Goal: Task Accomplishment & Management: Use online tool/utility

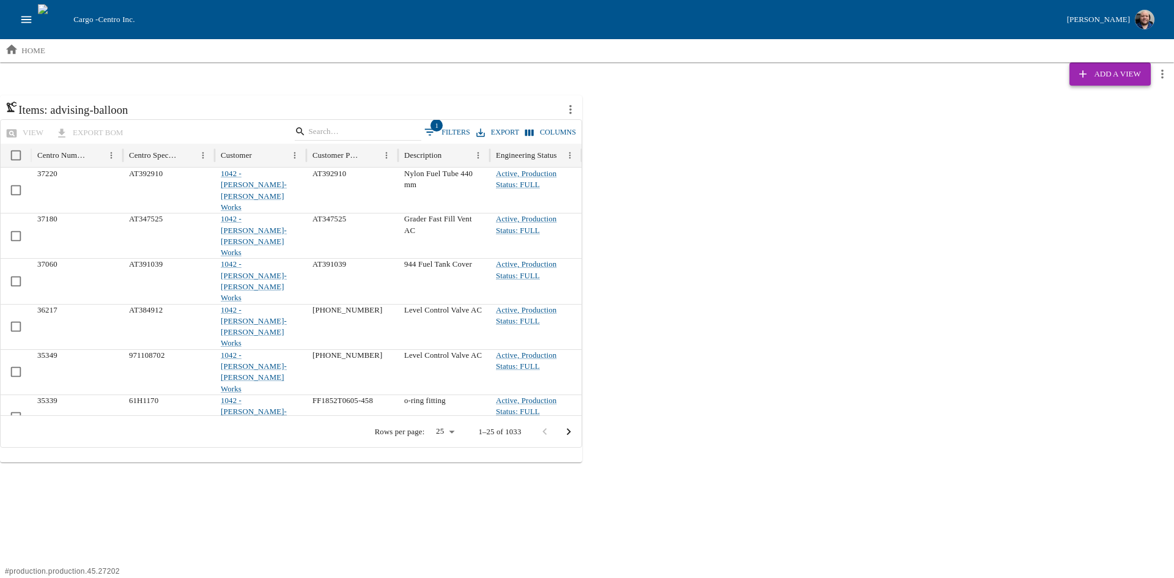
click at [1089, 73] on icon "button" at bounding box center [1083, 74] width 12 height 12
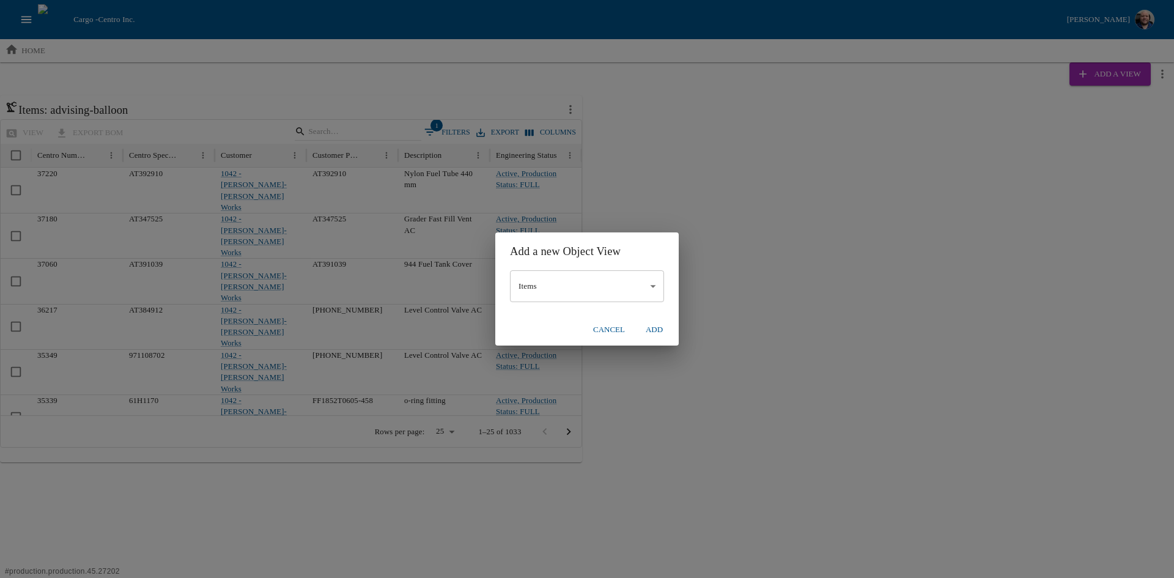
click at [655, 283] on body "Cargo - Centro Inc. [PERSON_NAME] home Add a View Items: advising-balloon view …" at bounding box center [587, 231] width 1174 height 462
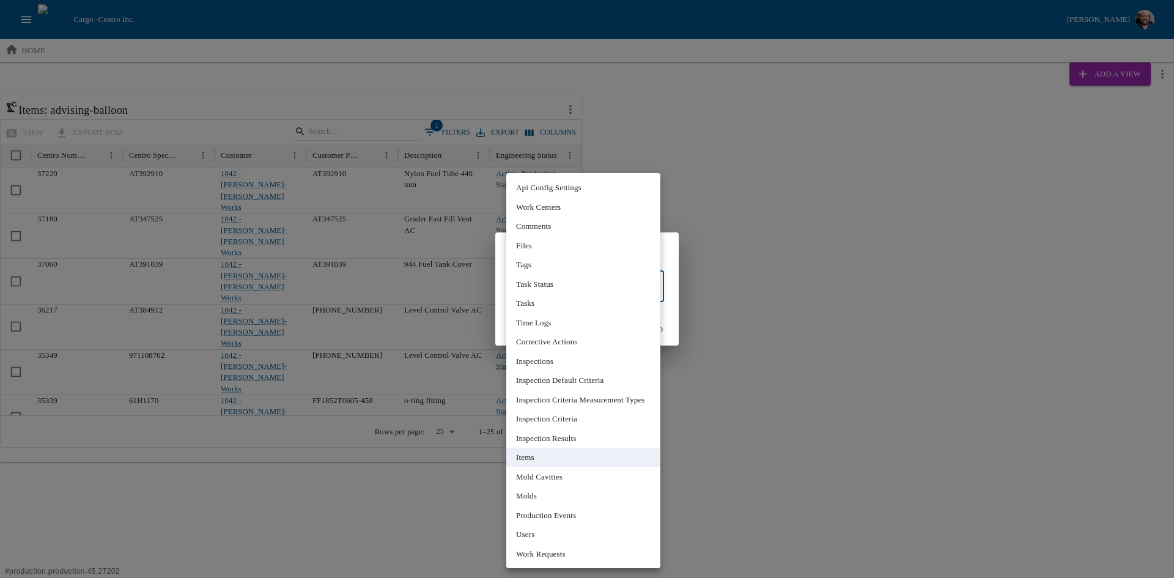
click at [588, 347] on li "Corrective Actions" at bounding box center [583, 342] width 154 height 20
type input "**"
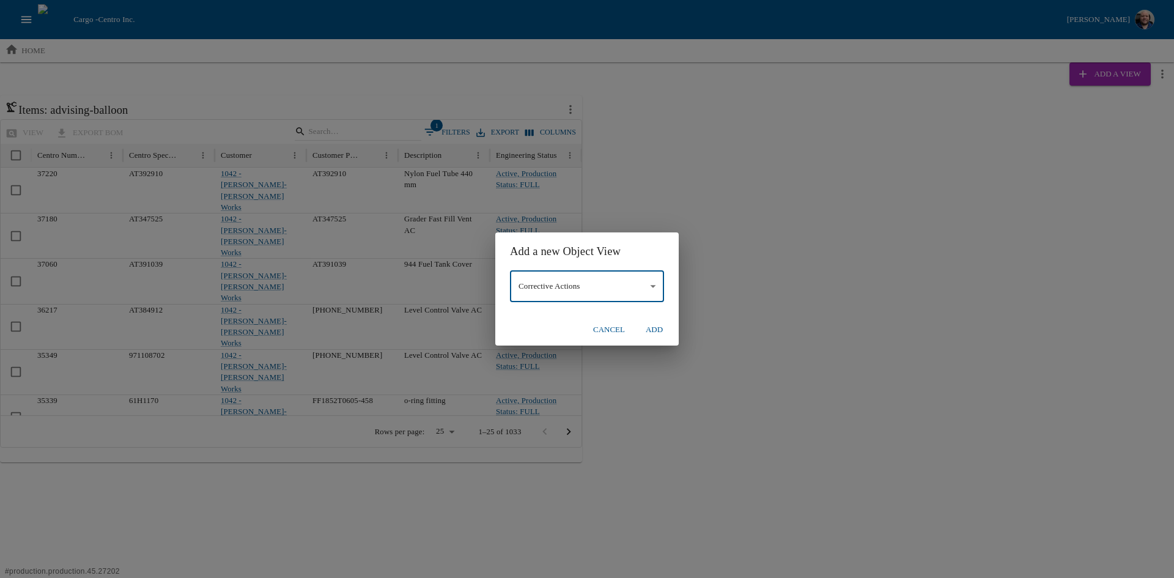
click at [656, 328] on button "Add" at bounding box center [654, 329] width 39 height 21
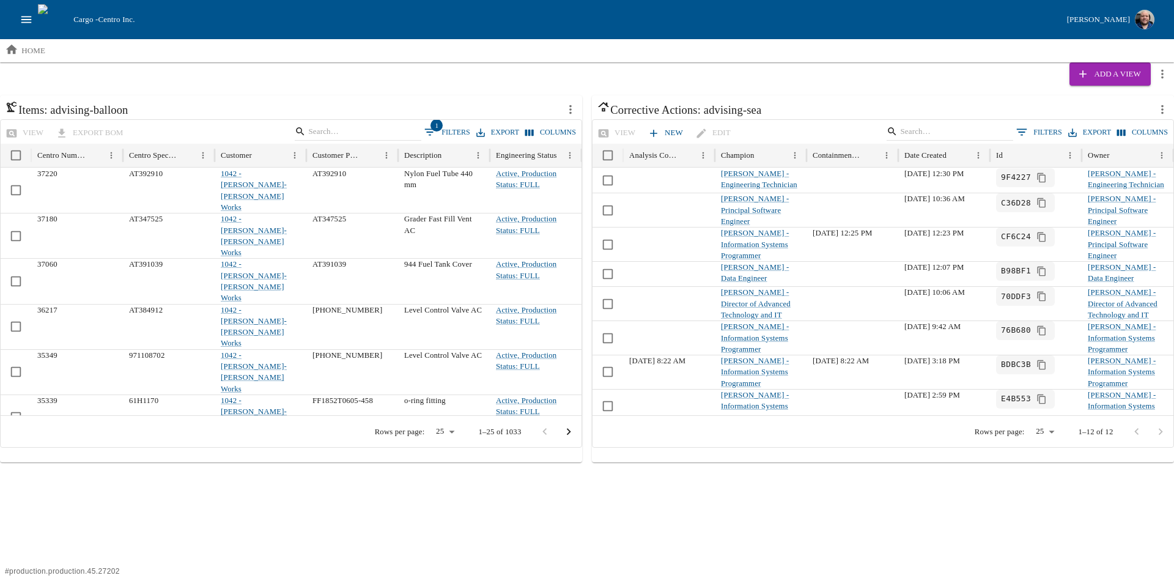
click at [680, 69] on div "Add a View" at bounding box center [587, 73] width 1174 height 23
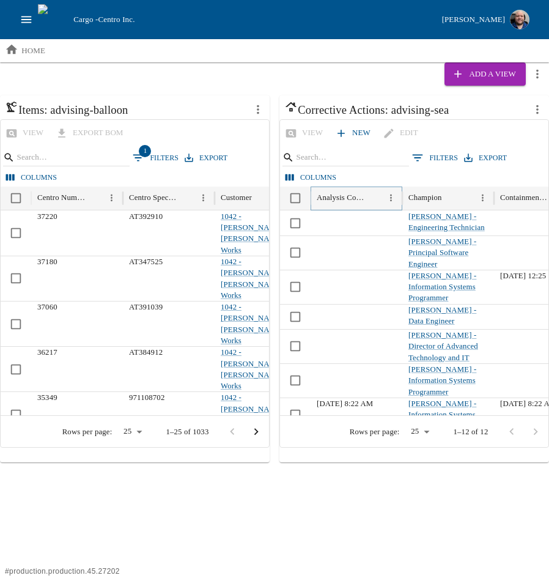
click at [377, 204] on button "Sort" at bounding box center [375, 198] width 17 height 17
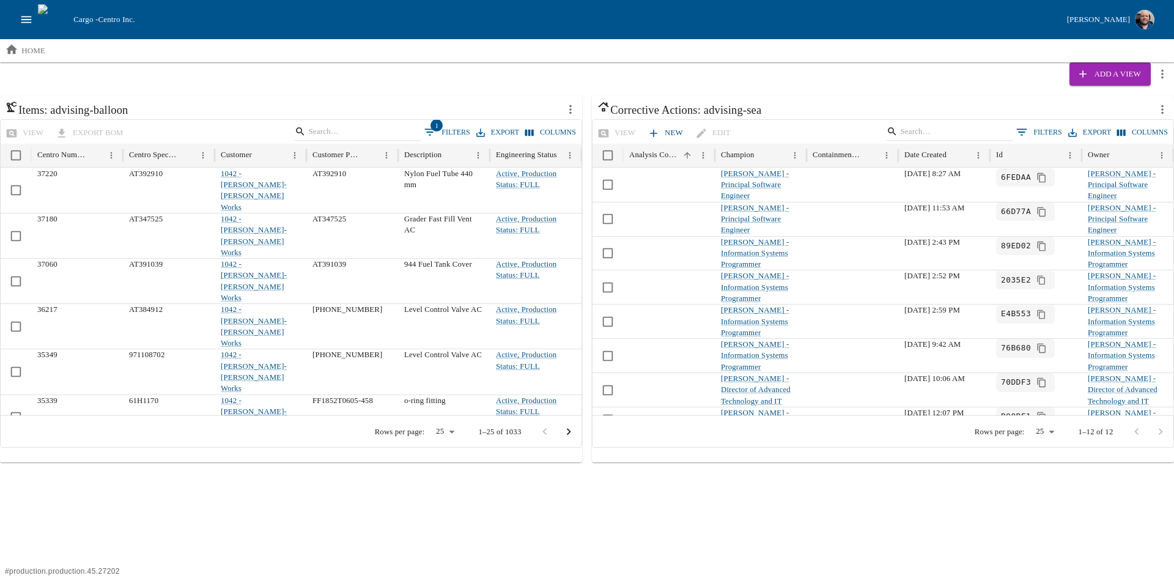
click at [35, 21] on button "open drawer" at bounding box center [26, 19] width 23 height 23
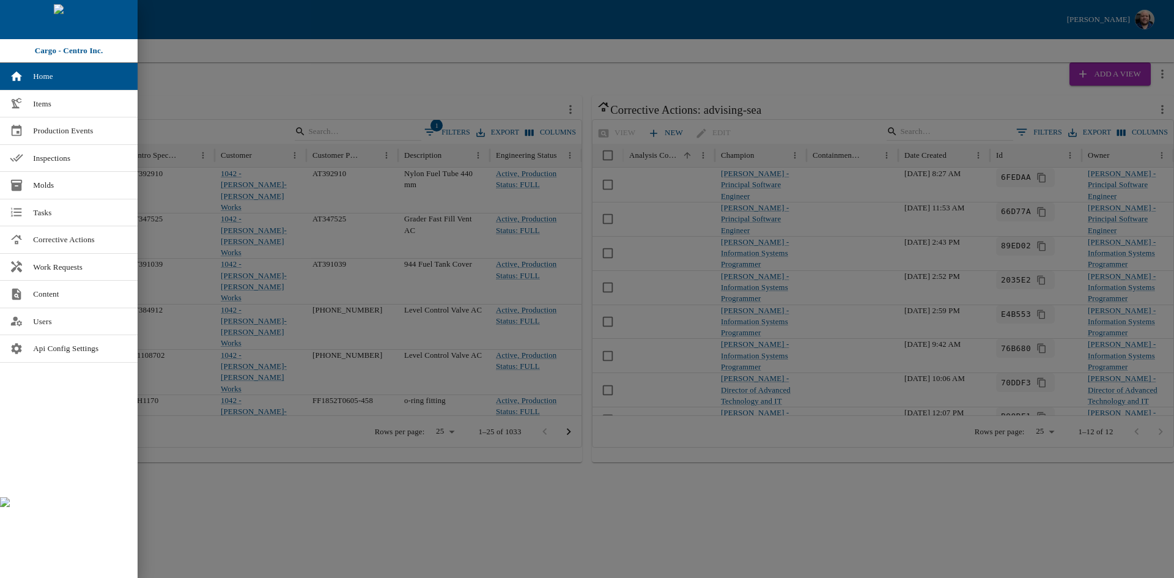
click at [194, 63] on div at bounding box center [587, 289] width 1174 height 578
